Goal: Find specific page/section: Find specific page/section

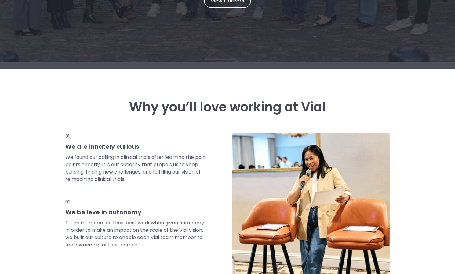
scroll to position [181, 0]
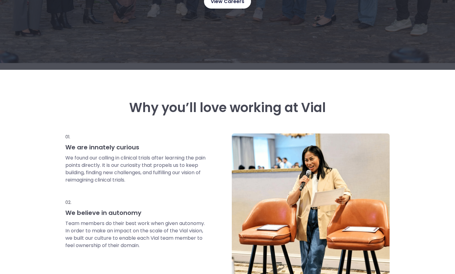
click at [240, 7] on link "View Careers" at bounding box center [227, 1] width 47 height 14
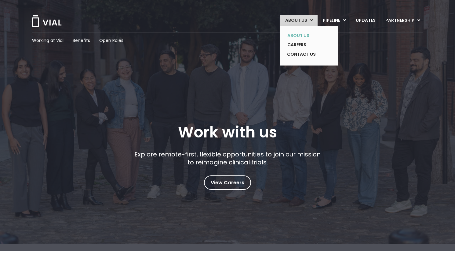
click at [301, 36] on link "ABOUT US" at bounding box center [305, 35] width 45 height 9
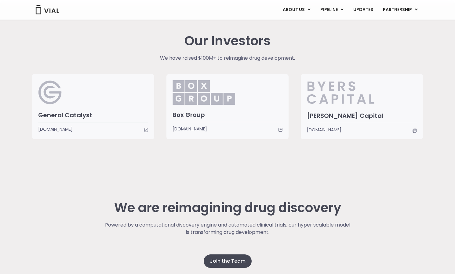
scroll to position [1518, 0]
